Goal: Information Seeking & Learning: Learn about a topic

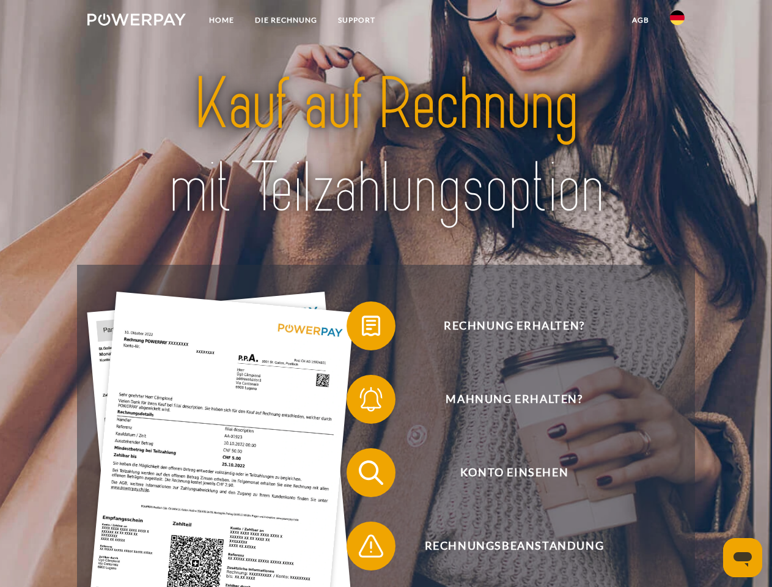
click at [136, 21] on img at bounding box center [136, 19] width 98 height 12
click at [677, 21] on img at bounding box center [677, 17] width 15 height 15
click at [640, 20] on link "agb" at bounding box center [641, 20] width 38 height 22
click at [362, 328] on span at bounding box center [352, 325] width 61 height 61
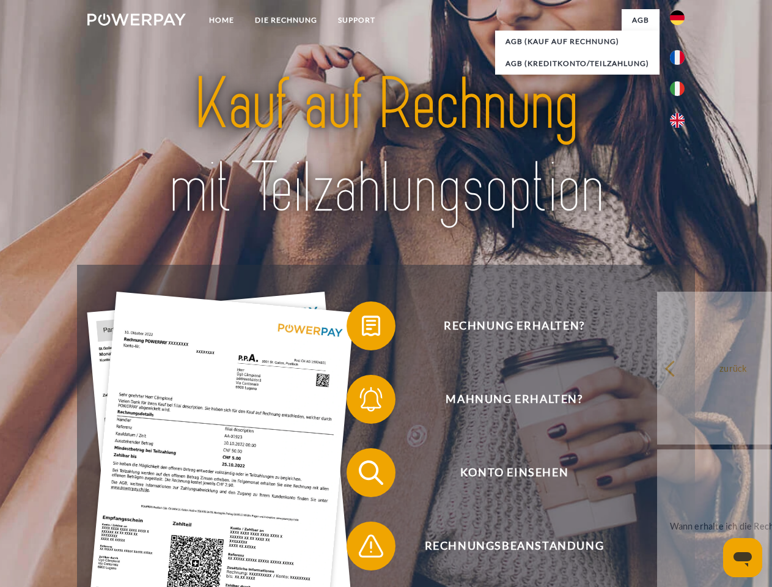
click at [362, 402] on span at bounding box center [352, 399] width 61 height 61
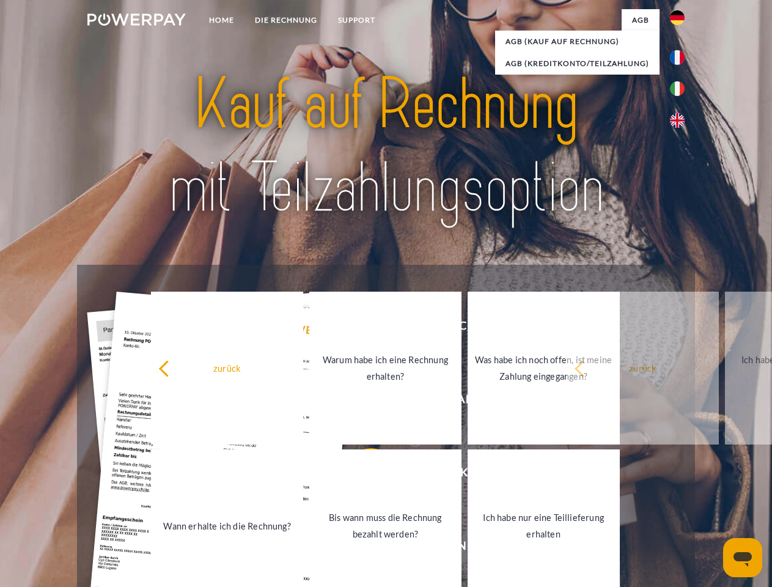
click at [362, 475] on link "Bis wann muss die Rechnung bezahlt werden?" at bounding box center [385, 525] width 152 height 153
click at [362, 548] on span at bounding box center [352, 545] width 61 height 61
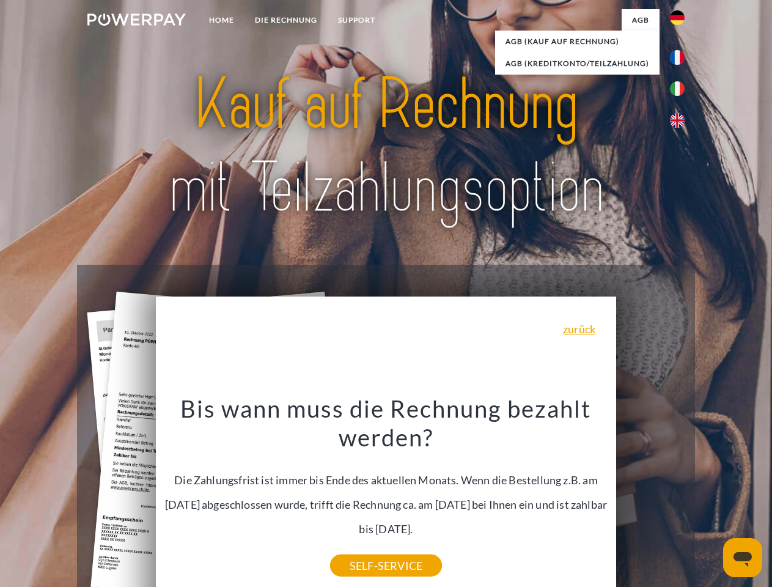
click at [743, 557] on icon "Messaging-Fenster öffnen" at bounding box center [743, 559] width 18 height 15
